Goal: Check status: Check status

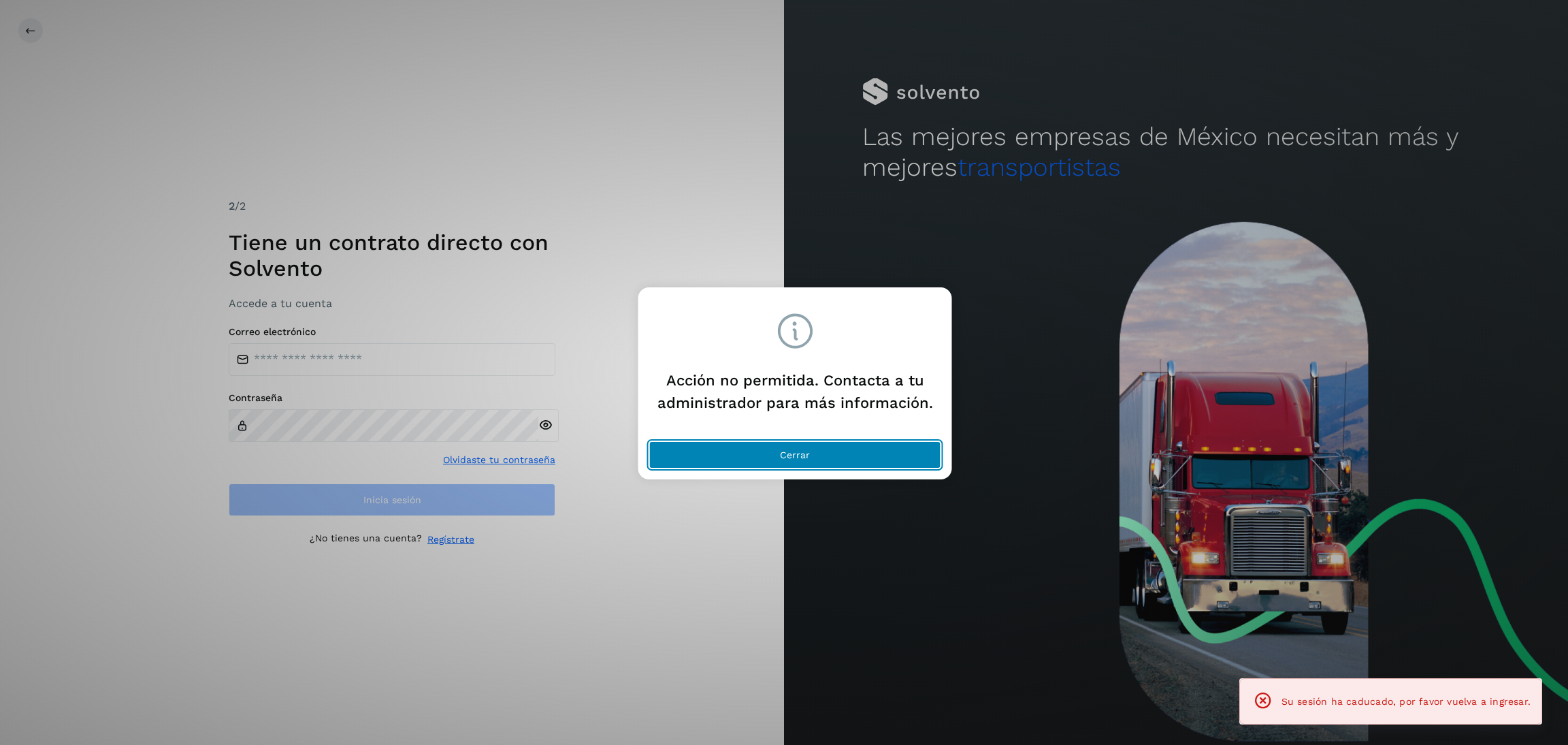
click at [791, 441] on button "Cerrar" at bounding box center [795, 454] width 292 height 27
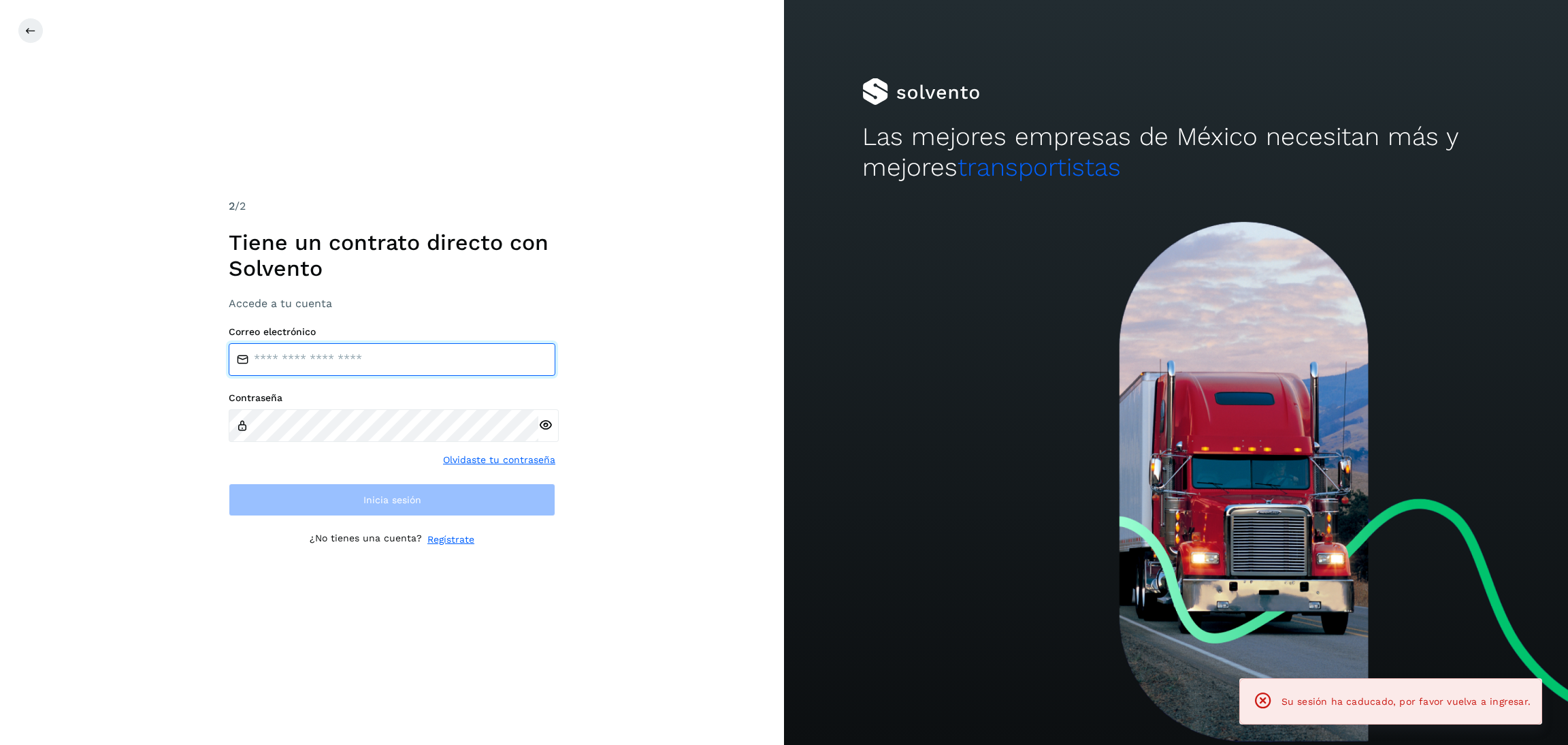
type input "**********"
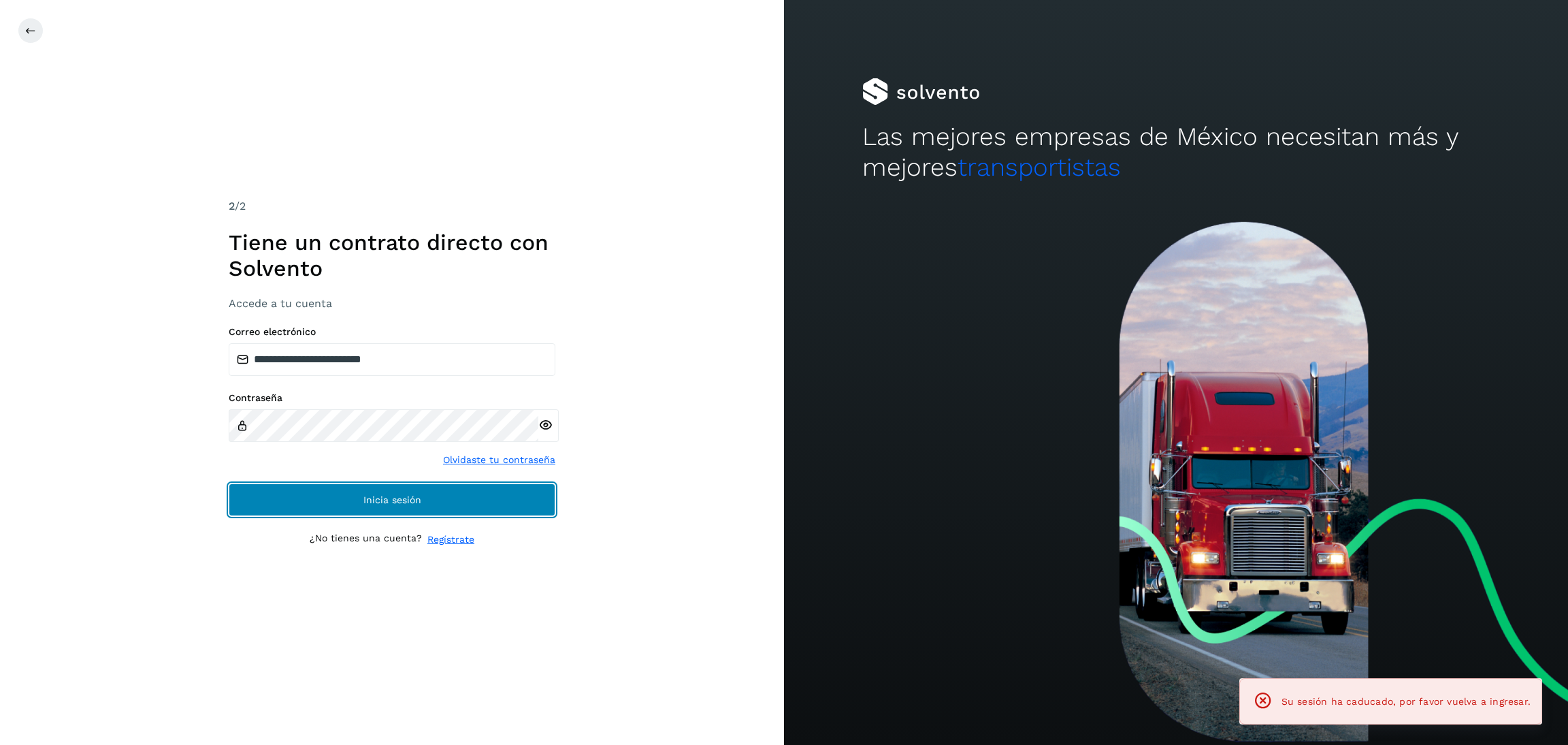
click at [488, 496] on button "Inicia sesión" at bounding box center [392, 500] width 327 height 32
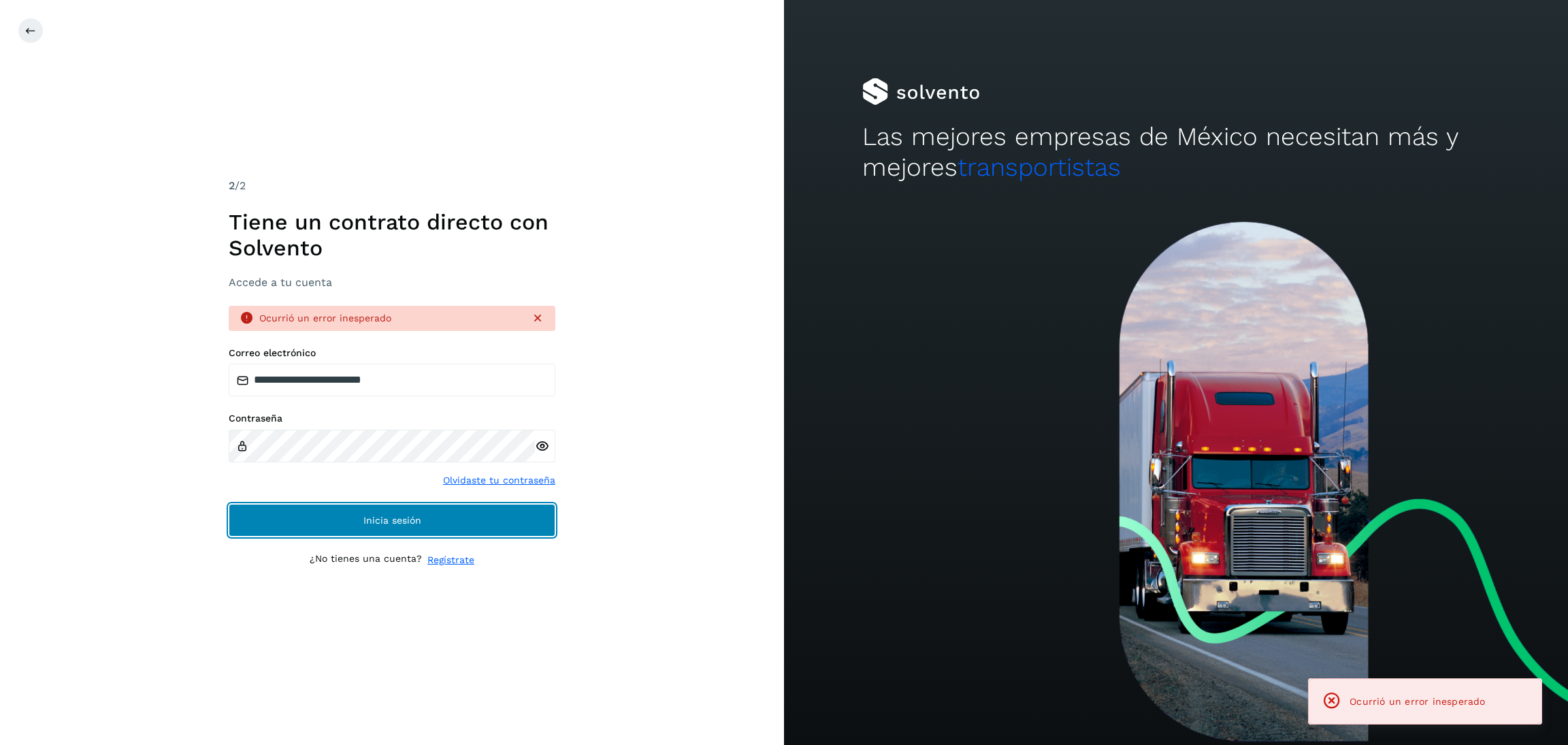
click at [470, 520] on button "Inicia sesión" at bounding box center [392, 520] width 327 height 32
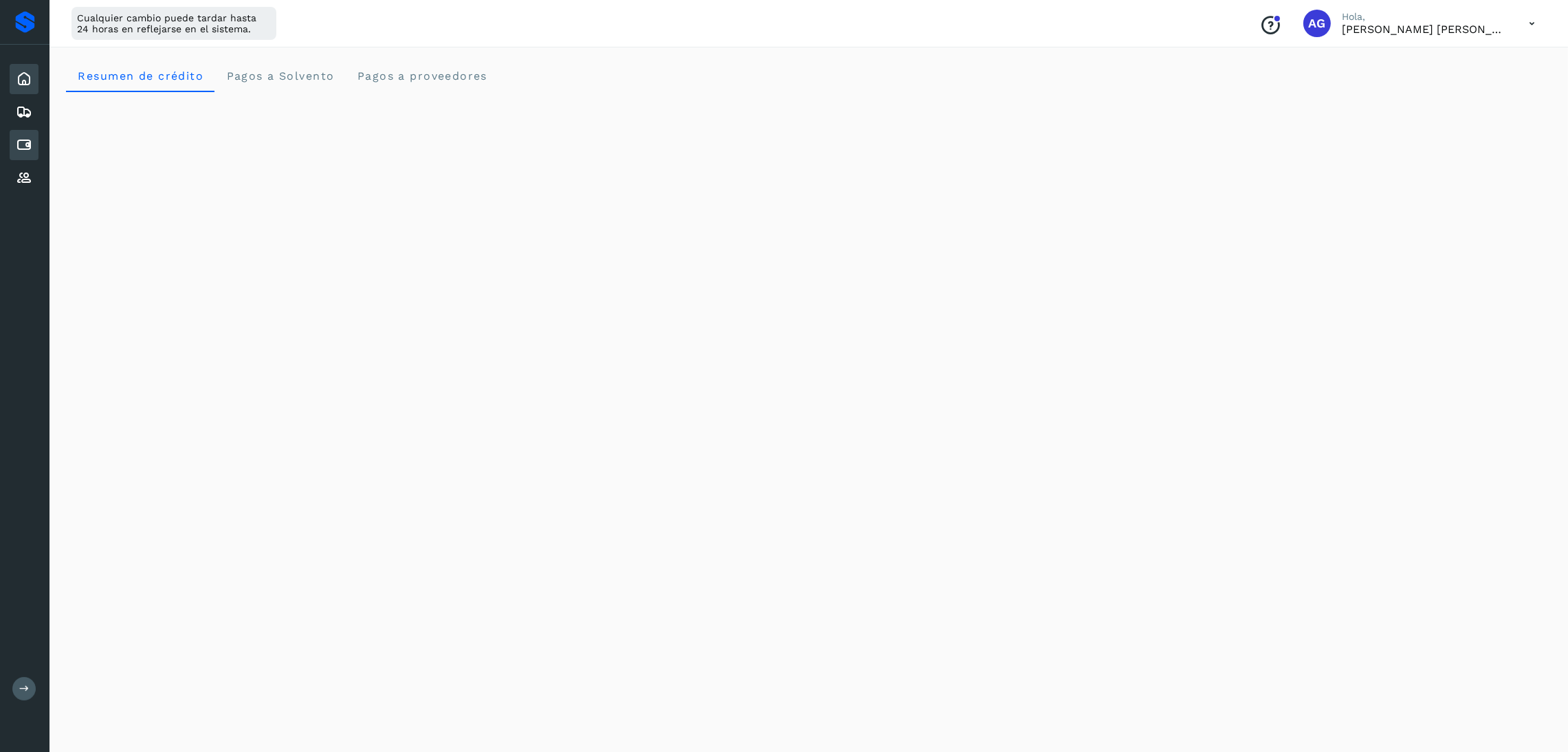
click at [22, 146] on icon at bounding box center [24, 145] width 16 height 16
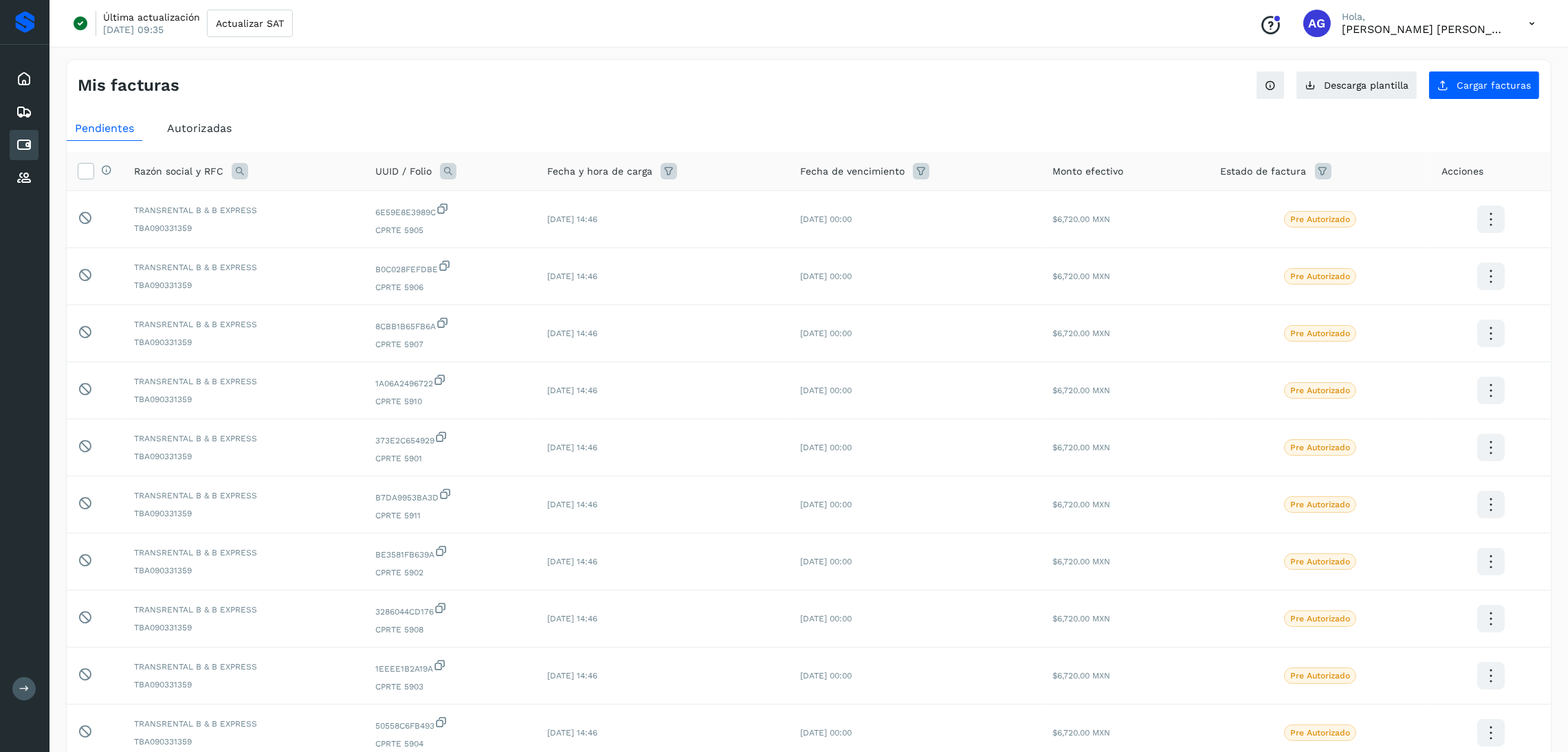
click at [187, 134] on span "Autorizadas" at bounding box center [199, 129] width 65 height 13
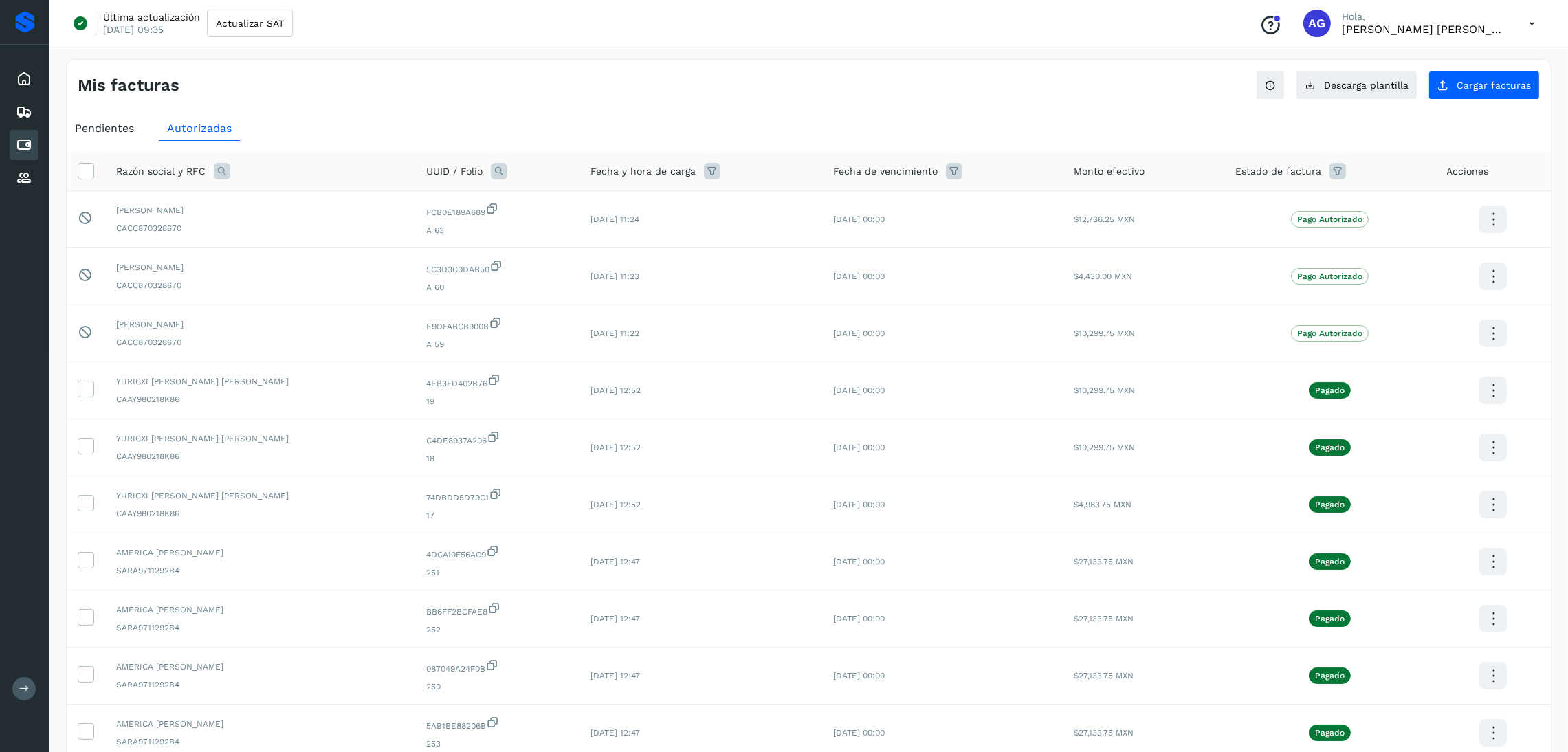
click at [1330, 178] on icon at bounding box center [1338, 171] width 16 height 16
click at [1385, 197] on input "text" at bounding box center [1409, 207] width 149 height 22
click at [1407, 206] on div at bounding box center [784, 376] width 1568 height 752
click at [1404, 194] on div "Cancelar Filtrar" at bounding box center [1419, 225] width 191 height 82
click at [1405, 204] on input "text" at bounding box center [1409, 207] width 149 height 22
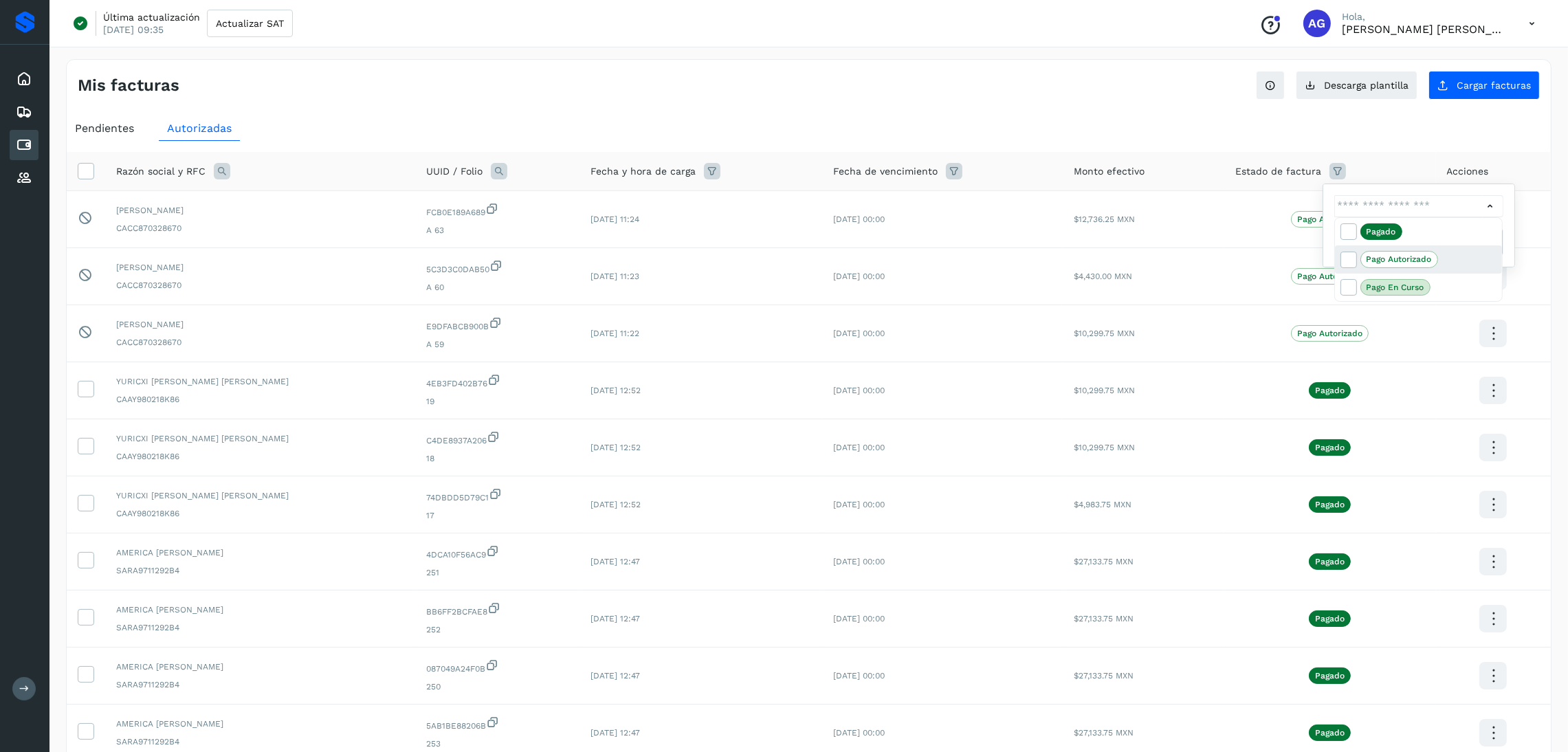
click at [1407, 258] on p "Pago Autorizado" at bounding box center [1400, 259] width 65 height 10
click at [1349, 261] on icon at bounding box center [1348, 259] width 13 height 13
type input "**********"
click at [1492, 207] on div at bounding box center [784, 376] width 1568 height 752
click at [1490, 233] on button "Filtrar" at bounding box center [1454, 242] width 100 height 27
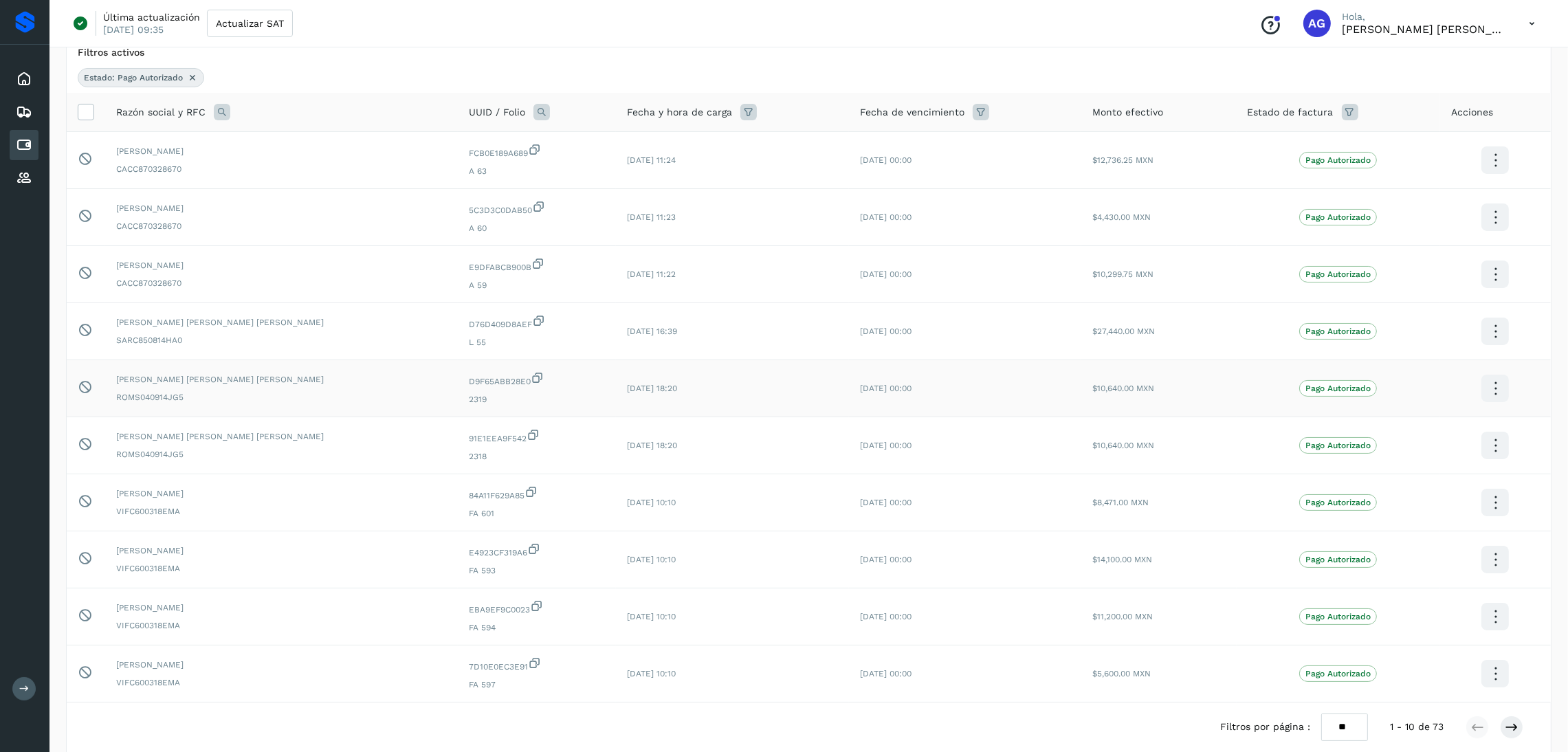
scroll to position [181, 0]
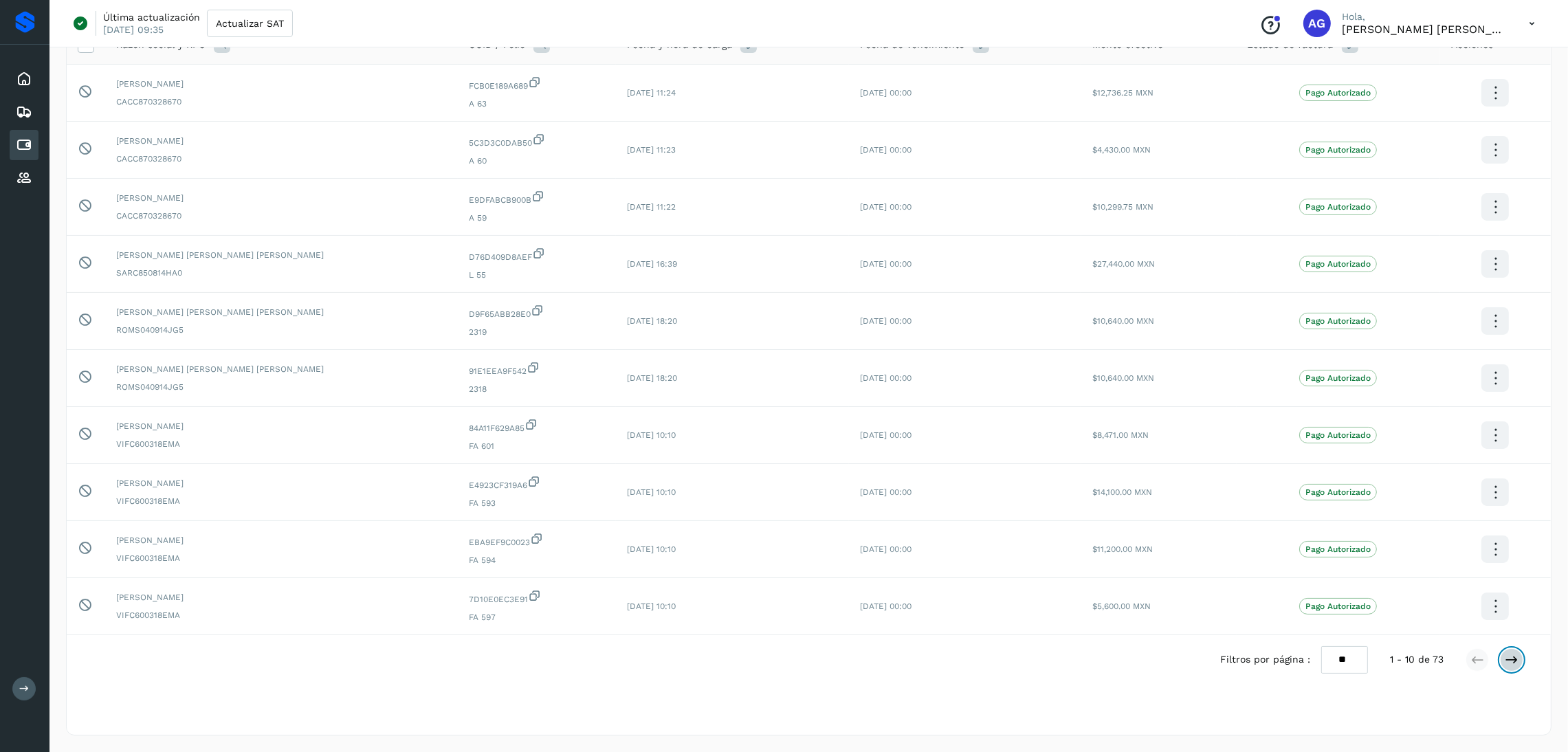
click at [1521, 659] on button at bounding box center [1511, 659] width 23 height 23
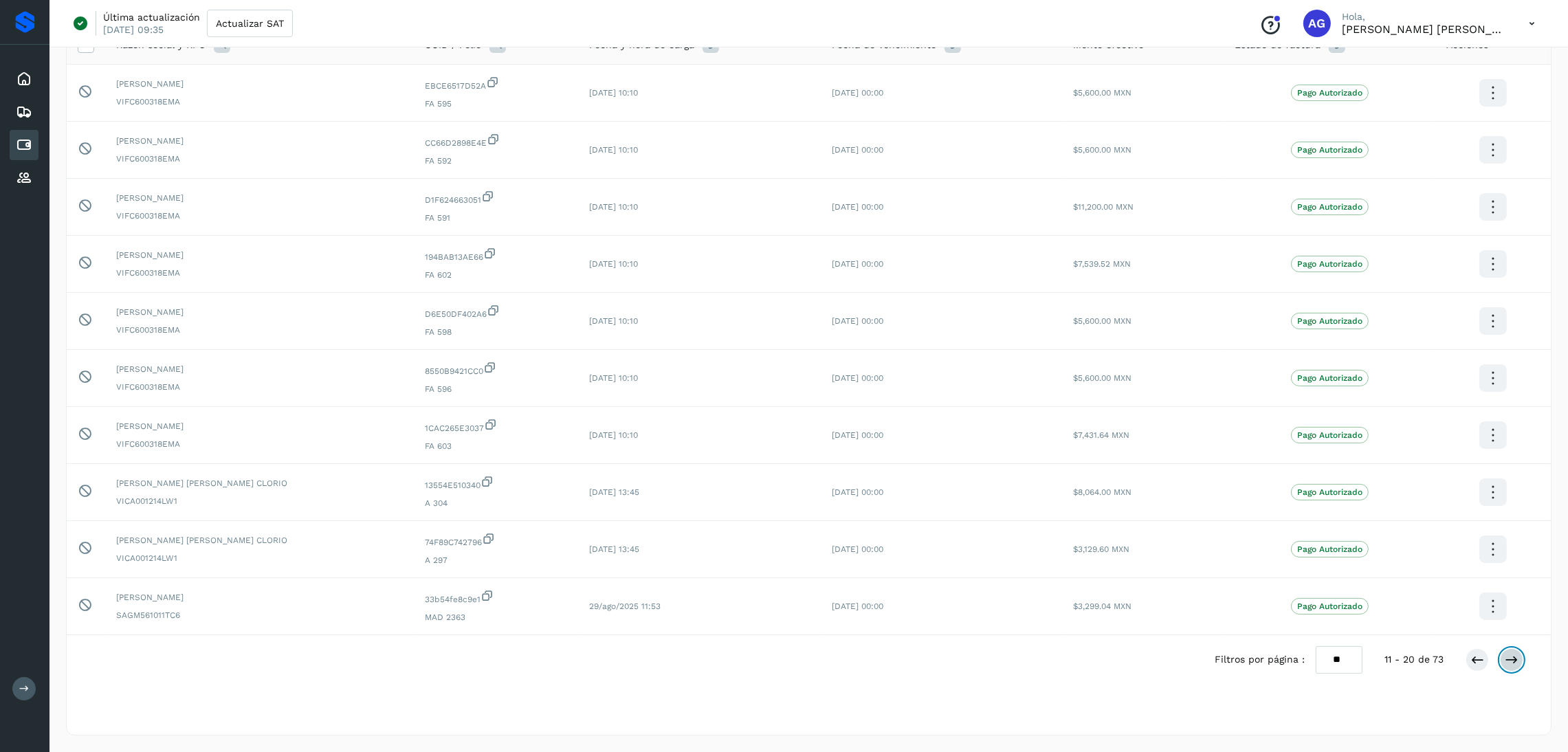
click at [1521, 659] on button at bounding box center [1511, 659] width 23 height 23
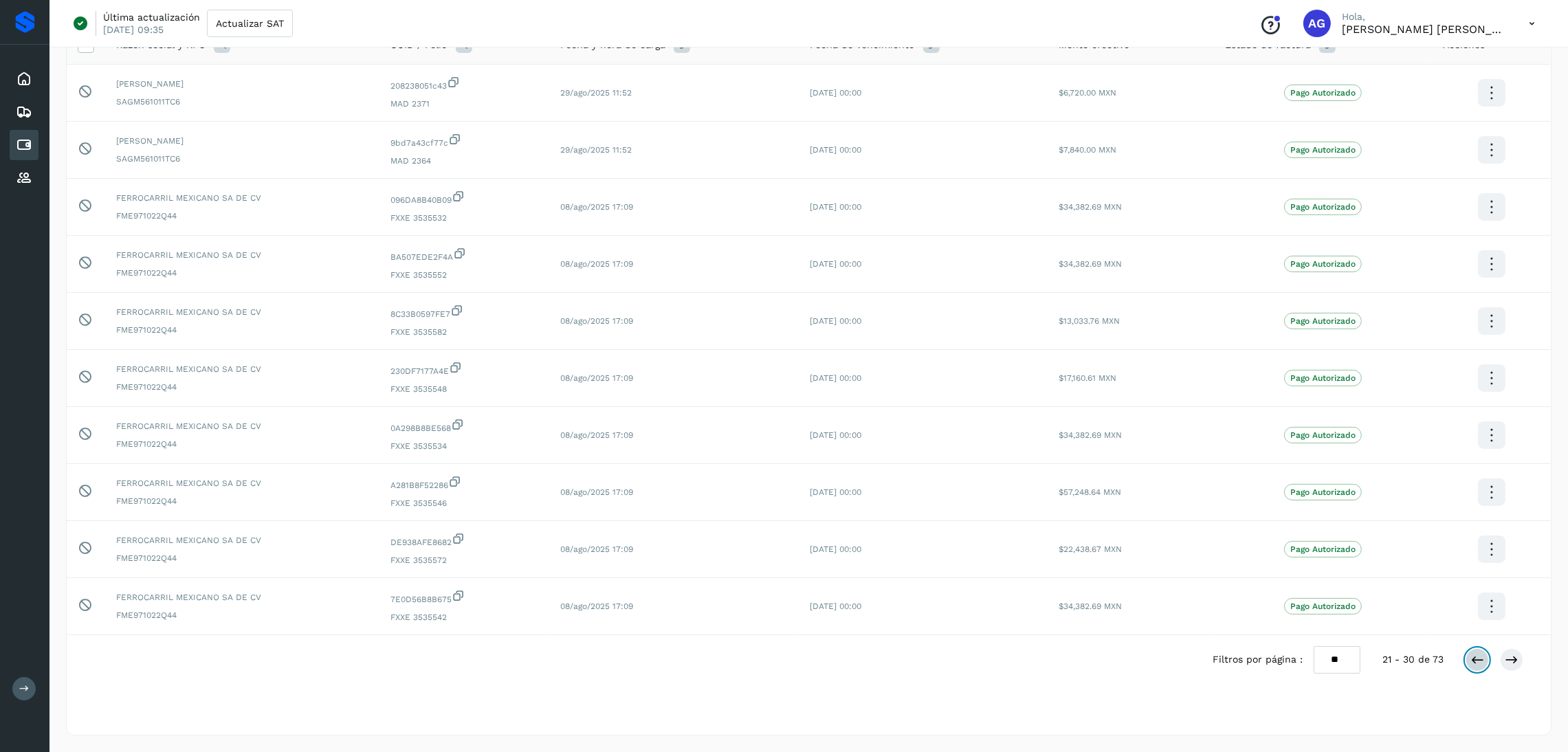
click at [1471, 662] on icon at bounding box center [1477, 660] width 13 height 13
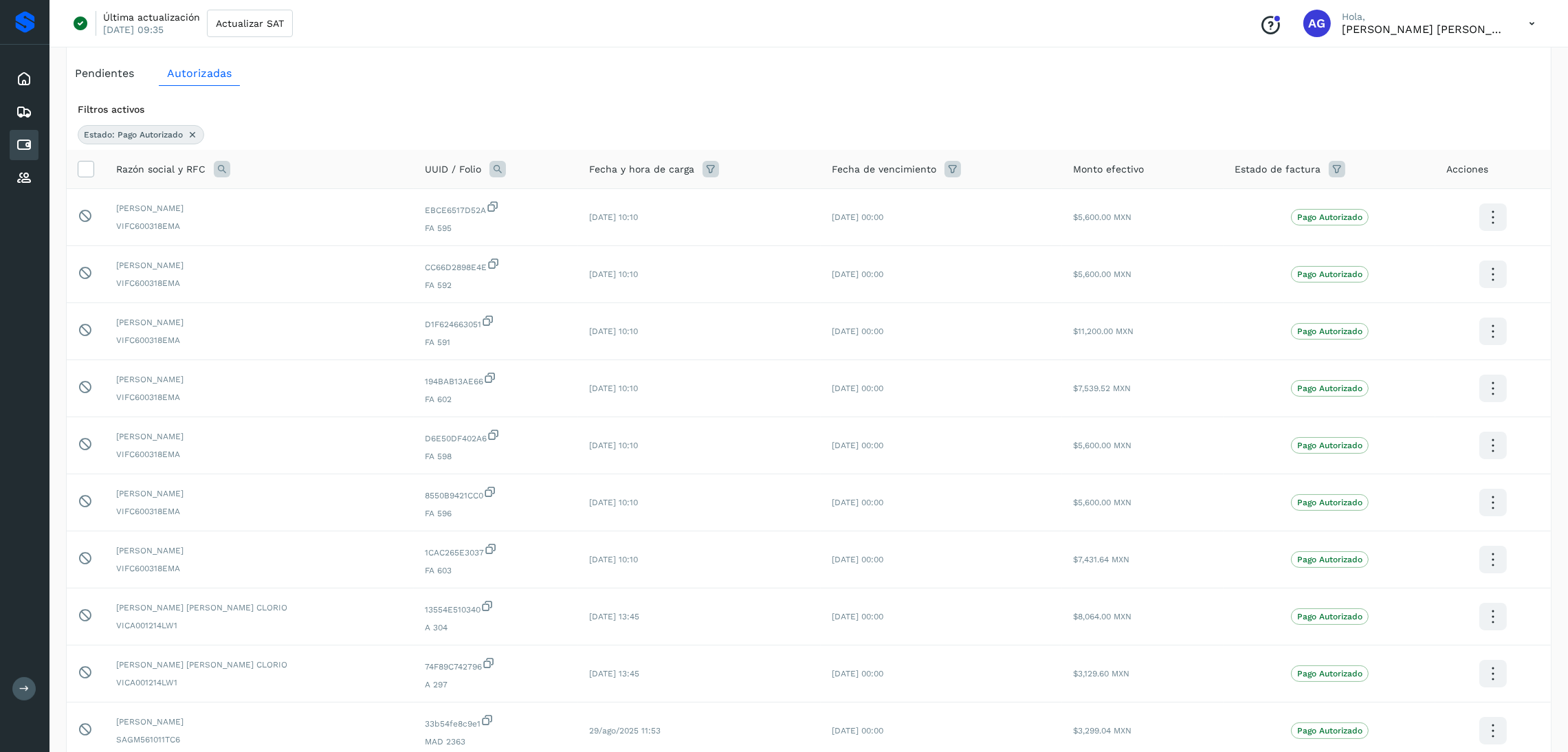
scroll to position [103, 0]
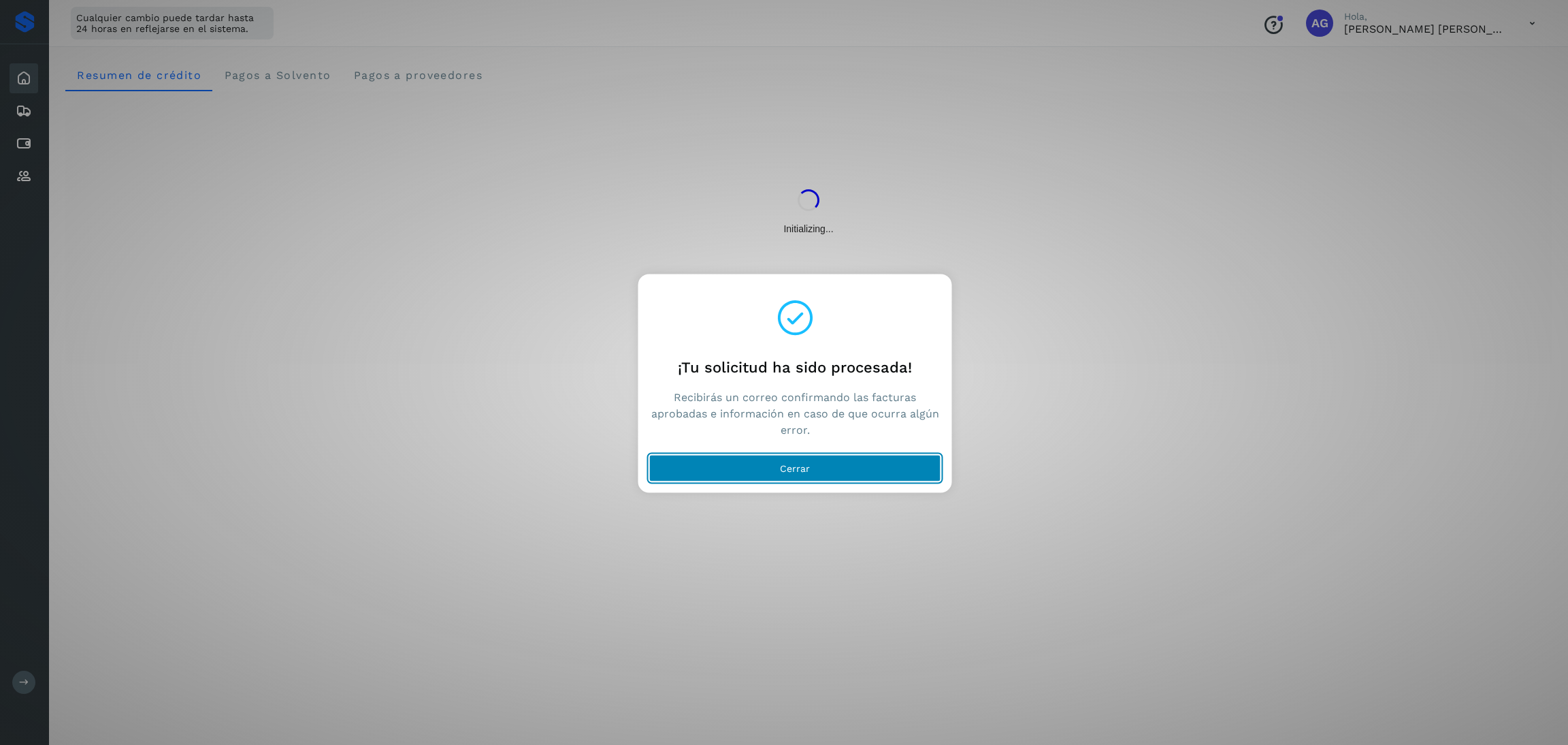
click at [847, 466] on button "Cerrar" at bounding box center [795, 468] width 292 height 27
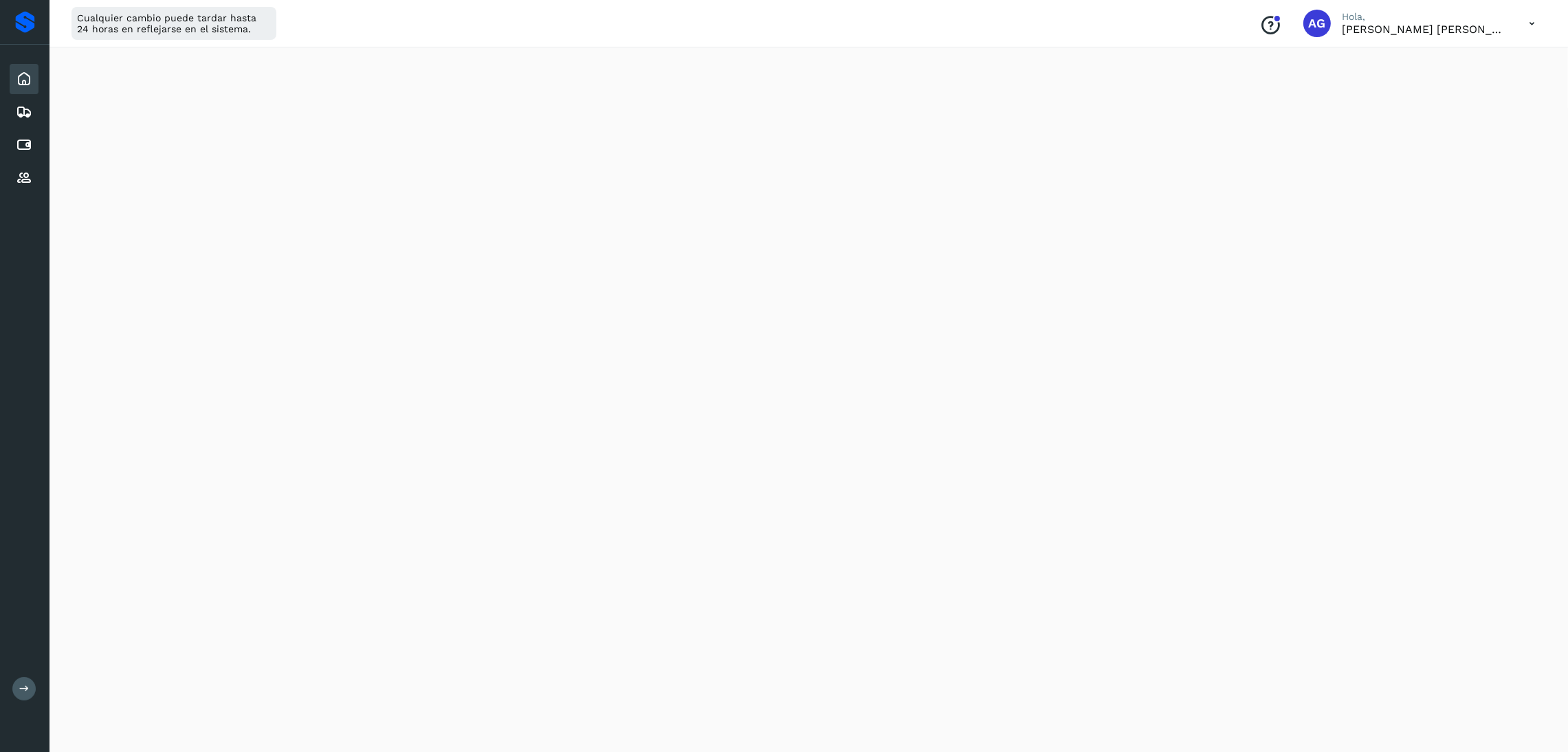
scroll to position [103, 0]
